Goal: Information Seeking & Learning: Find specific fact

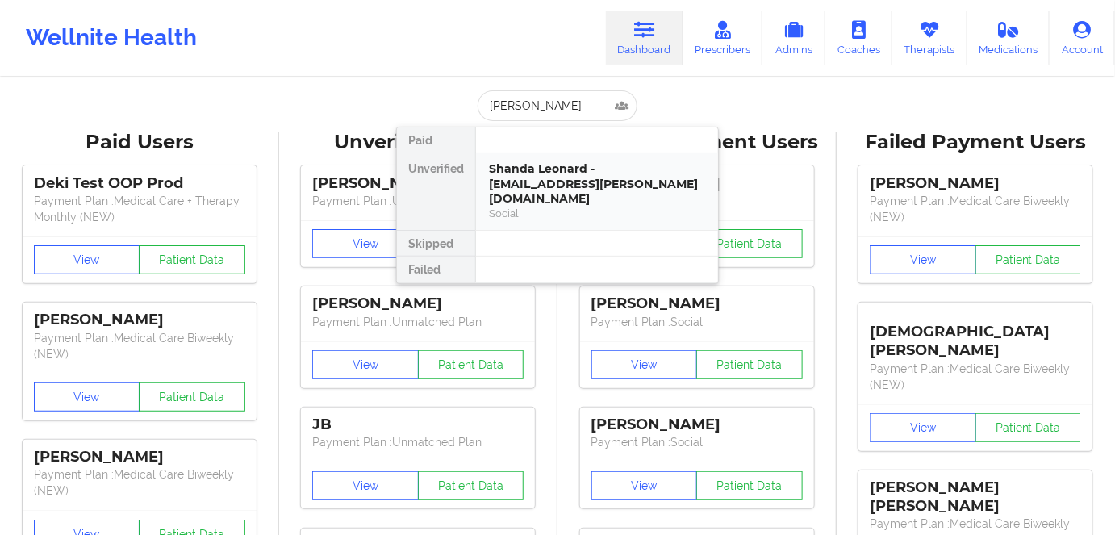
click at [602, 189] on div "Shanda Leonard - [EMAIL_ADDRESS][PERSON_NAME][DOMAIN_NAME]" at bounding box center [597, 183] width 216 height 45
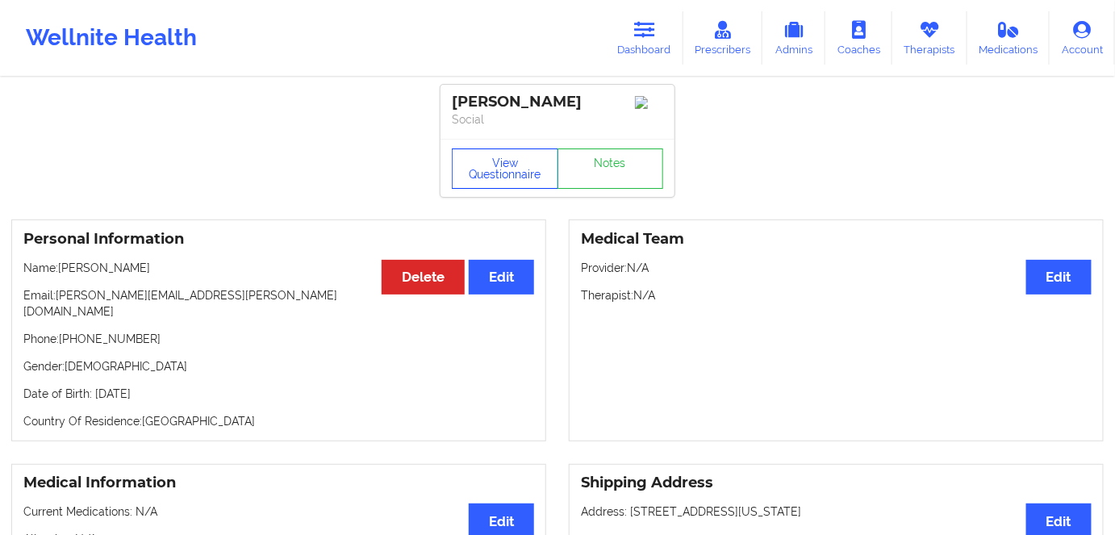
click at [509, 172] on button "View Questionnaire" at bounding box center [505, 168] width 107 height 40
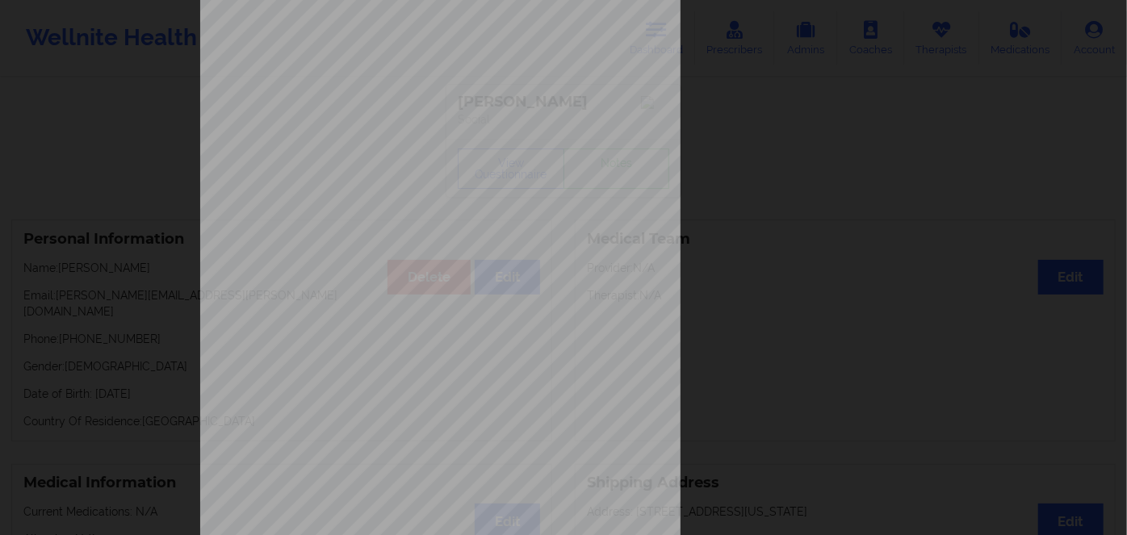
scroll to position [234, 0]
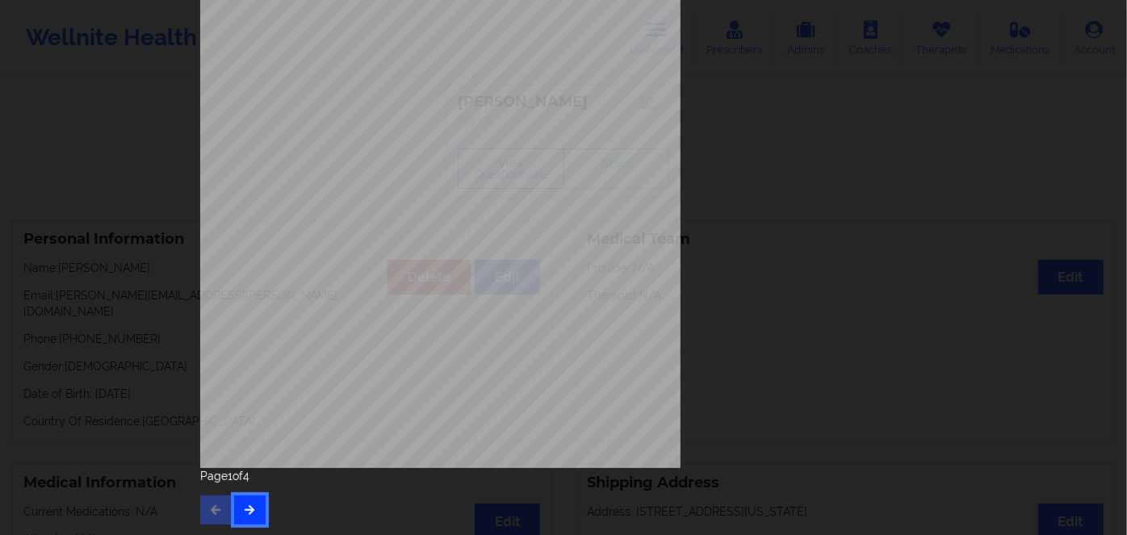
click at [243, 504] on icon "button" at bounding box center [250, 509] width 14 height 10
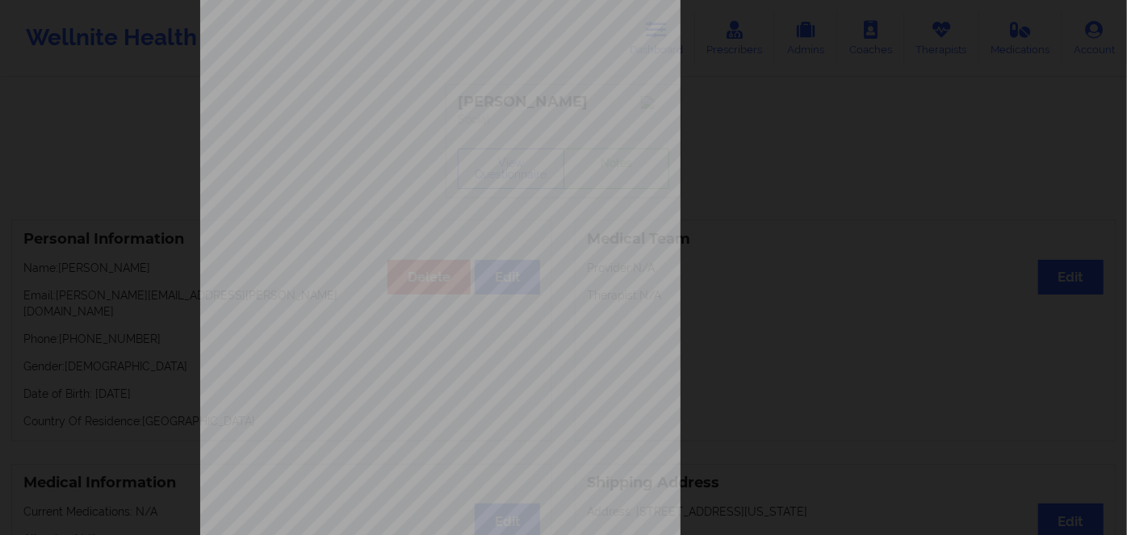
scroll to position [219, 0]
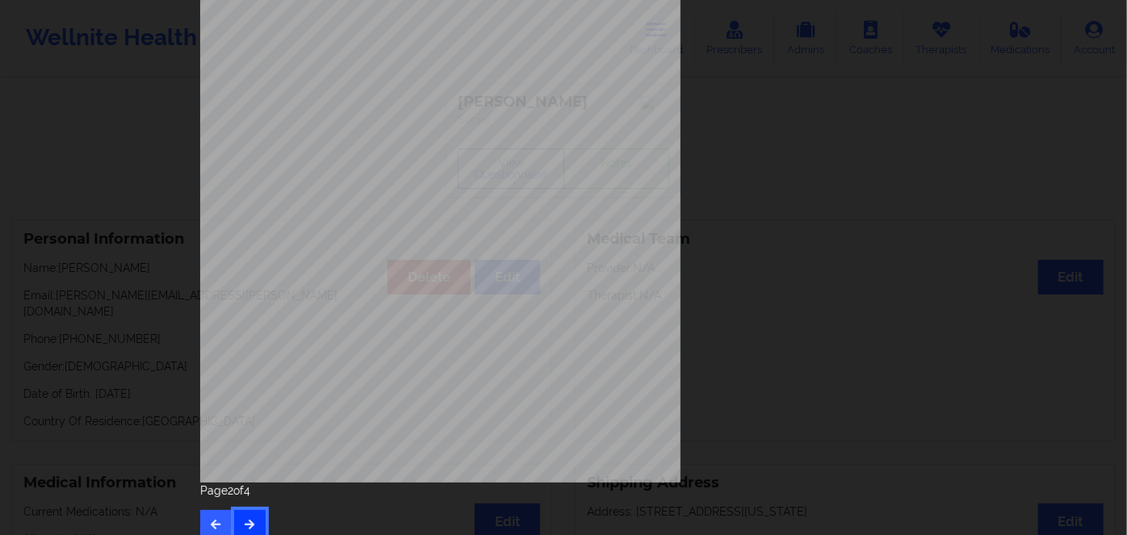
click at [247, 516] on button "button" at bounding box center [249, 524] width 31 height 29
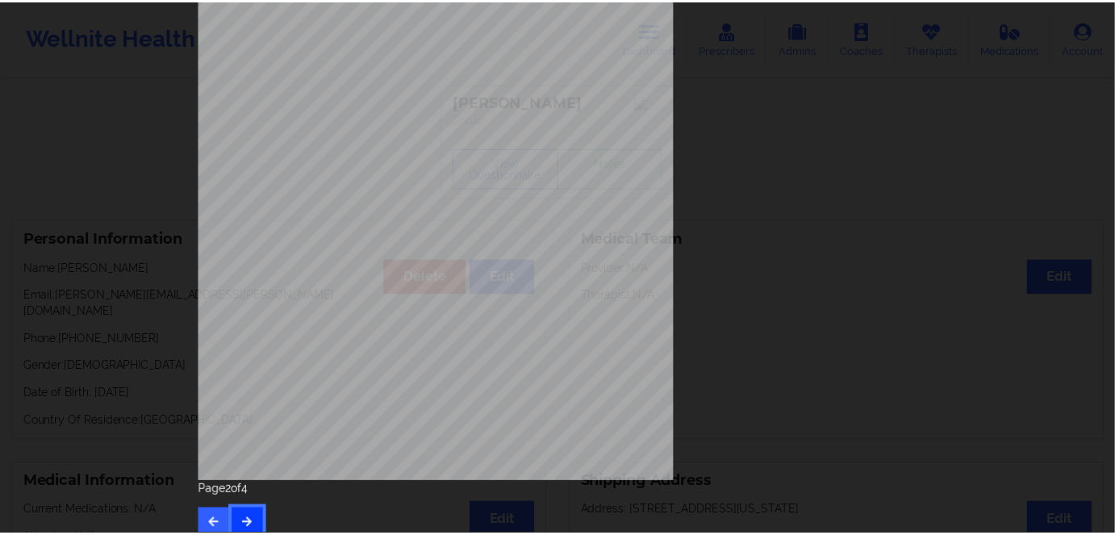
scroll to position [0, 0]
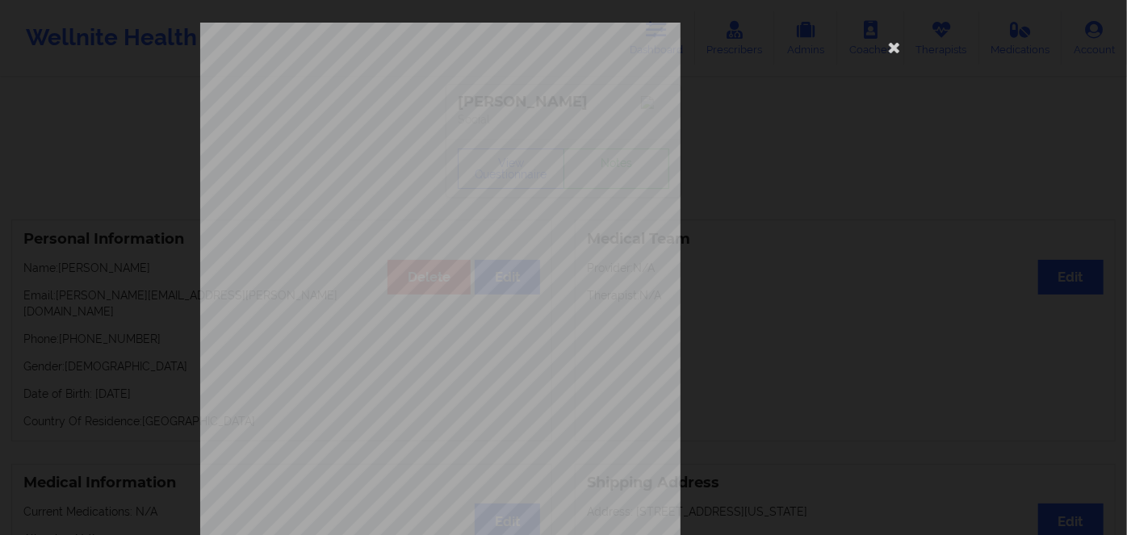
click at [384, 125] on span "QDL270M92365" at bounding box center [394, 124] width 53 height 7
copy span "QDL270M92365"
click at [898, 56] on icon at bounding box center [894, 47] width 26 height 26
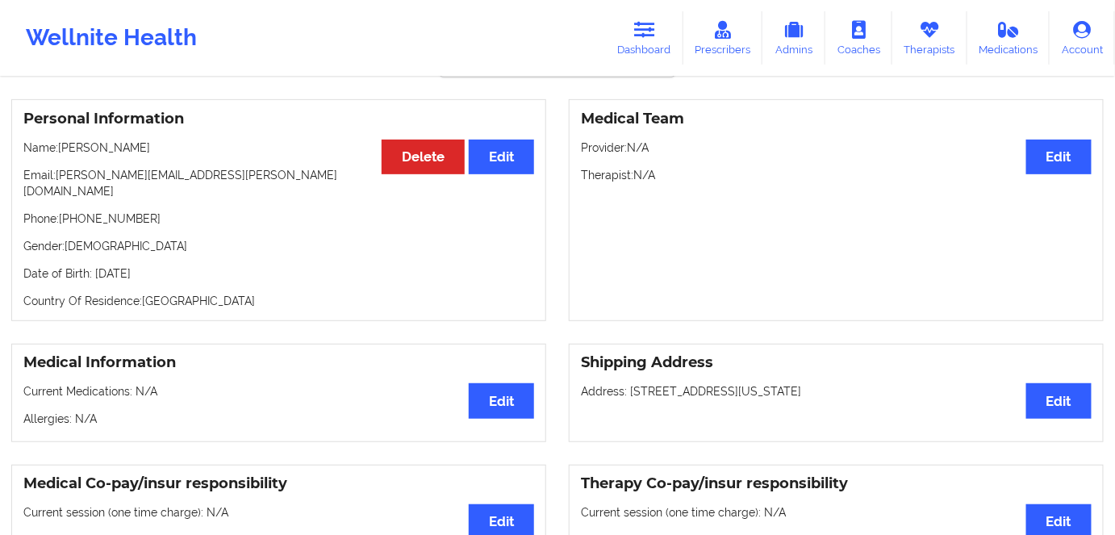
scroll to position [146, 0]
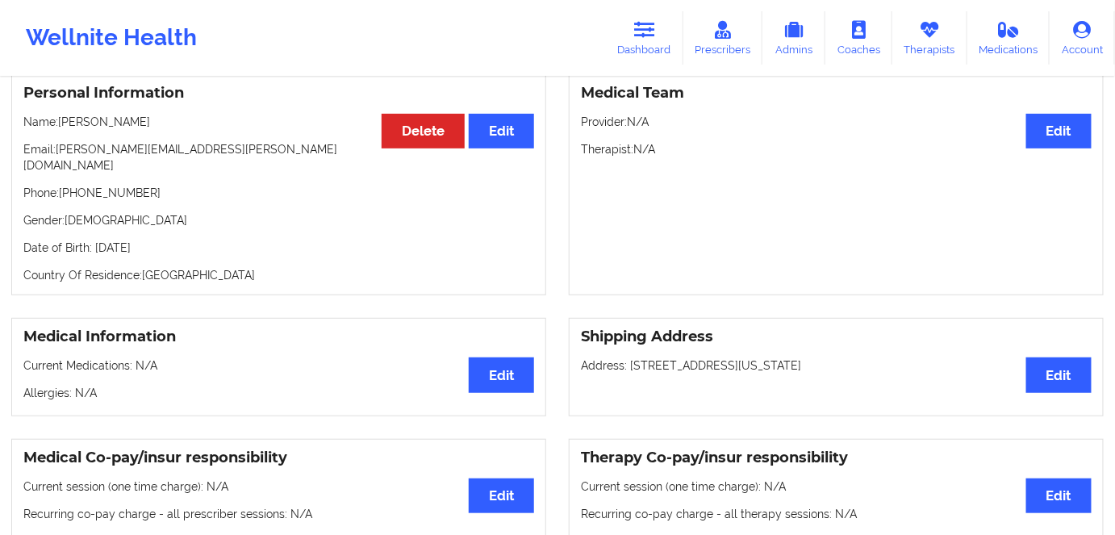
click at [172, 240] on p "Date of Birth: [DEMOGRAPHIC_DATA]" at bounding box center [278, 248] width 511 height 16
copy p "1995"
drag, startPoint x: 153, startPoint y: 123, endPoint x: 56, endPoint y: 110, distance: 97.7
click at [56, 110] on div "Personal Information Edit Delete Name: [PERSON_NAME] Email: [PERSON_NAME][EMAIL…" at bounding box center [278, 184] width 535 height 222
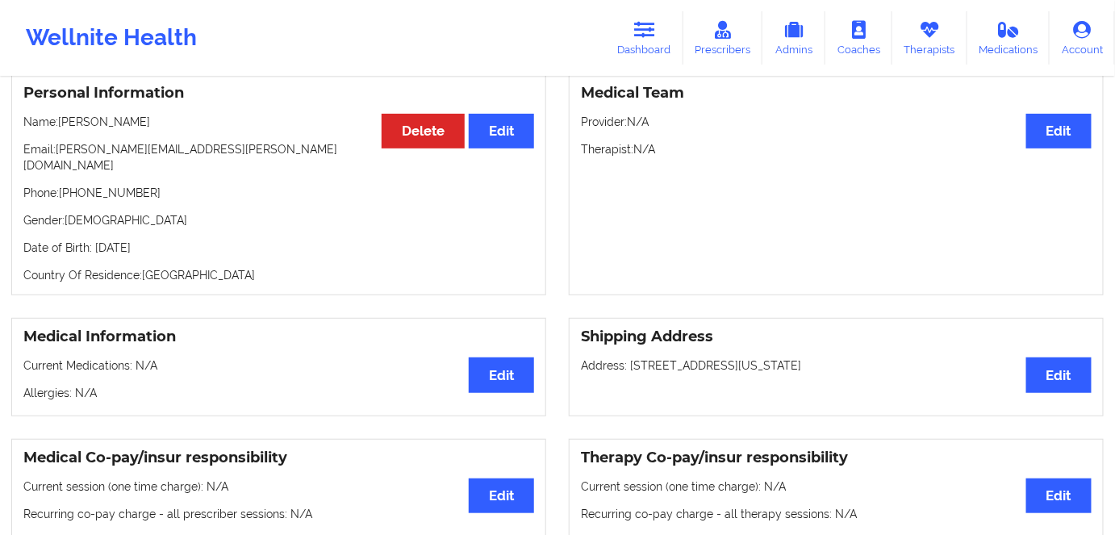
copy p "[PERSON_NAME]"
click at [155, 126] on p "Name: [PERSON_NAME]" at bounding box center [278, 122] width 511 height 16
click at [153, 123] on p "Name: [PERSON_NAME]" at bounding box center [278, 122] width 511 height 16
click at [157, 157] on p "Email: [PERSON_NAME][EMAIL_ADDRESS][PERSON_NAME][DOMAIN_NAME]" at bounding box center [278, 157] width 511 height 32
drag, startPoint x: 109, startPoint y: 117, endPoint x: 62, endPoint y: 109, distance: 47.5
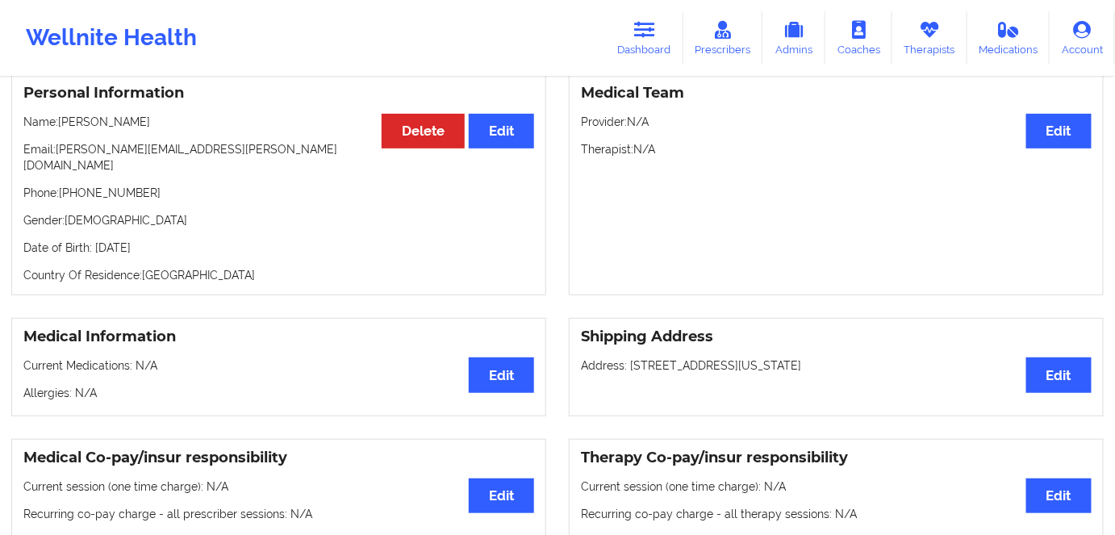
click at [62, 109] on div "Personal Information Edit Delete Name: [PERSON_NAME] Email: [PERSON_NAME][EMAIL…" at bounding box center [278, 184] width 535 height 222
copy p "[PERSON_NAME]"
